Goal: Task Accomplishment & Management: Complete application form

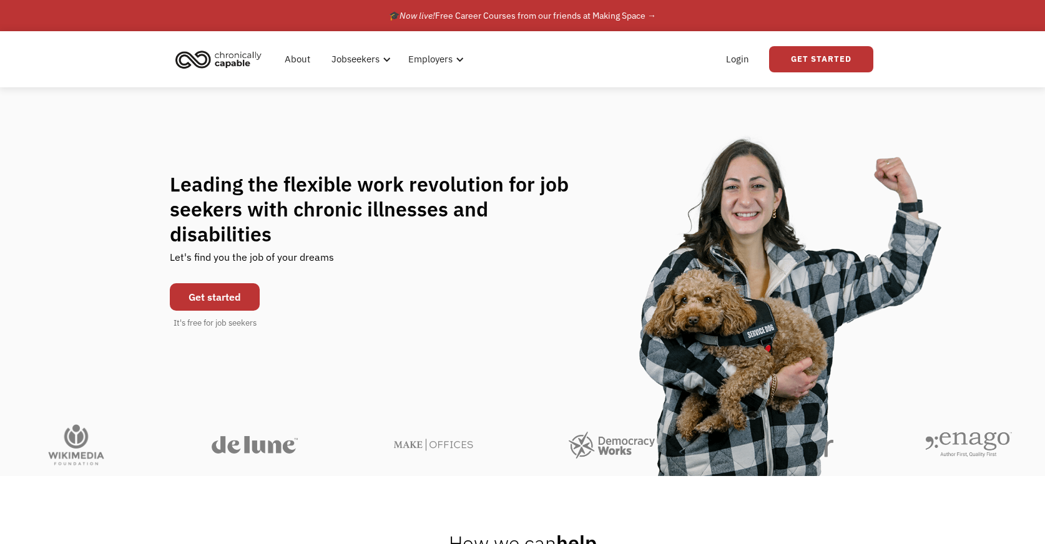
click at [184, 292] on link "Get started" at bounding box center [215, 296] width 90 height 27
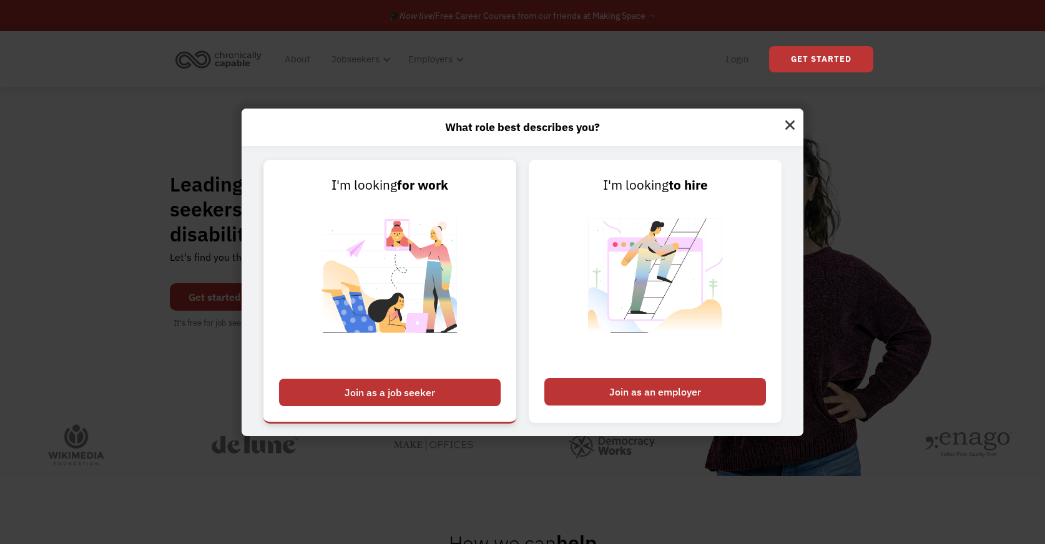
click at [474, 399] on div "Join as a job seeker" at bounding box center [390, 392] width 222 height 27
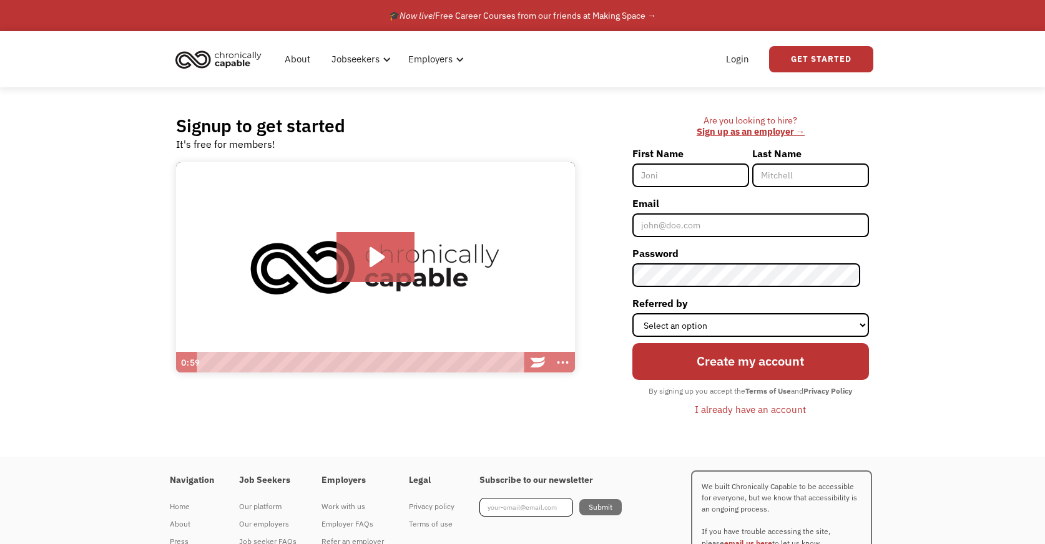
click at [712, 176] on input "First Name" at bounding box center [690, 176] width 117 height 24
type input "[PERSON_NAME]"
type input "Thomas"
